Goal: Navigation & Orientation: Find specific page/section

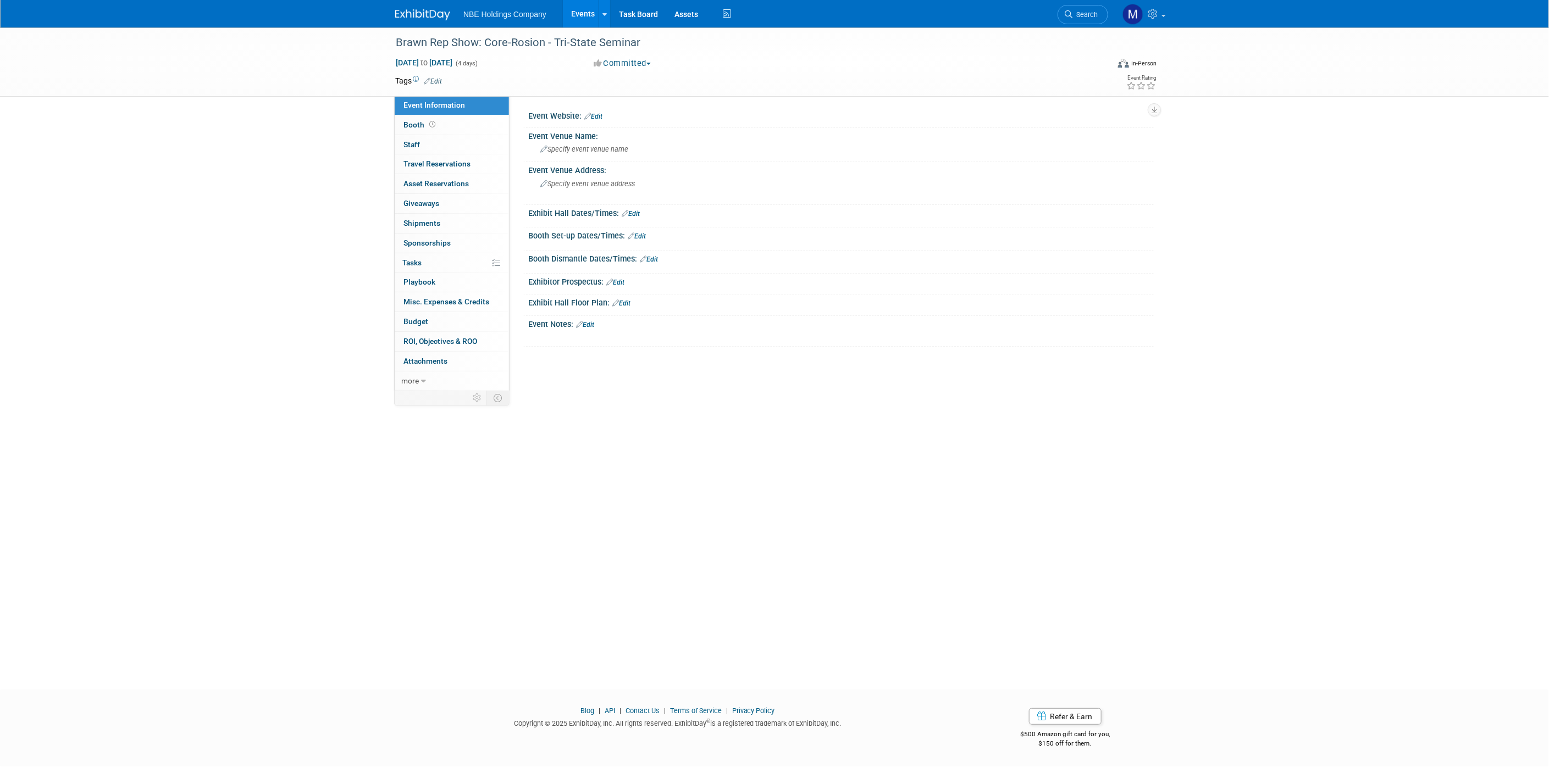
click at [576, 8] on link "Events" at bounding box center [582, 14] width 40 height 27
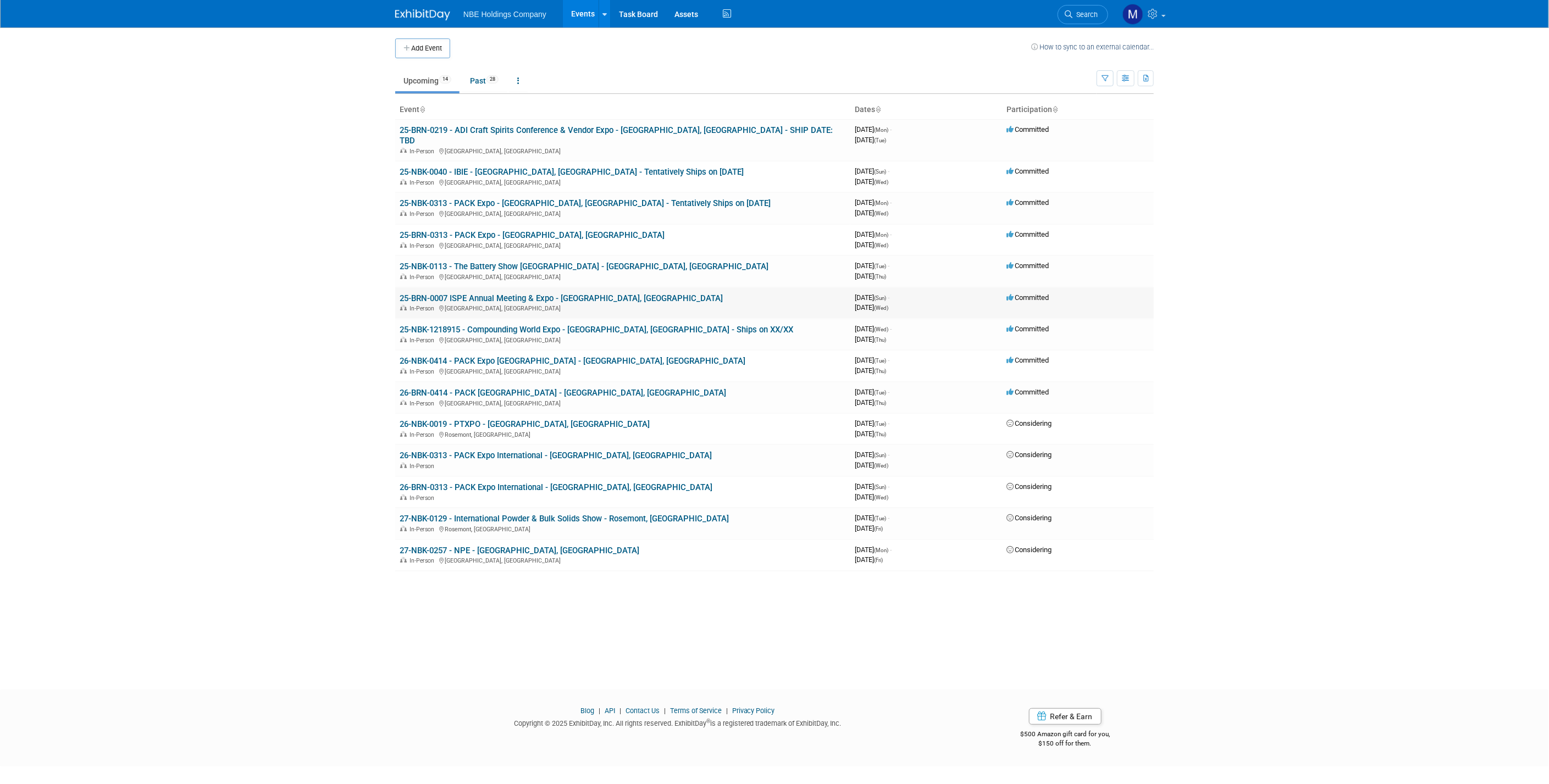
click at [518, 294] on link "25-BRN-0007 ISPE Annual Meeting & Expo - [GEOGRAPHIC_DATA], [GEOGRAPHIC_DATA]" at bounding box center [561, 298] width 323 height 10
